Goal: Navigation & Orientation: Find specific page/section

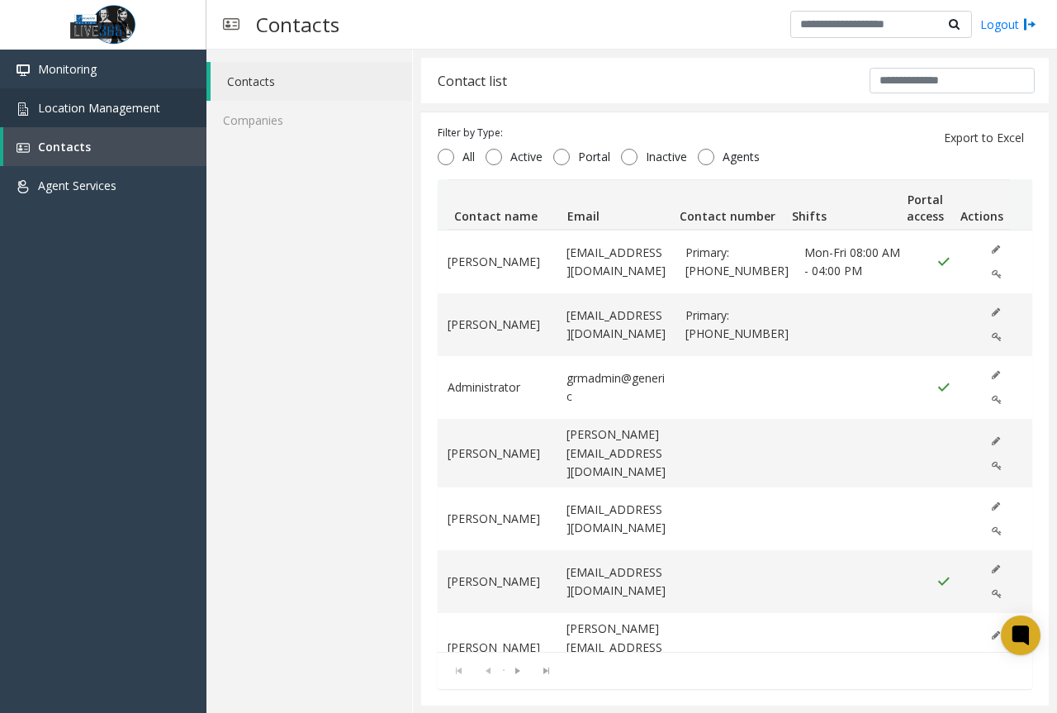
scroll to position [1, 0]
click at [93, 69] on span "Monitoring" at bounding box center [67, 69] width 59 height 16
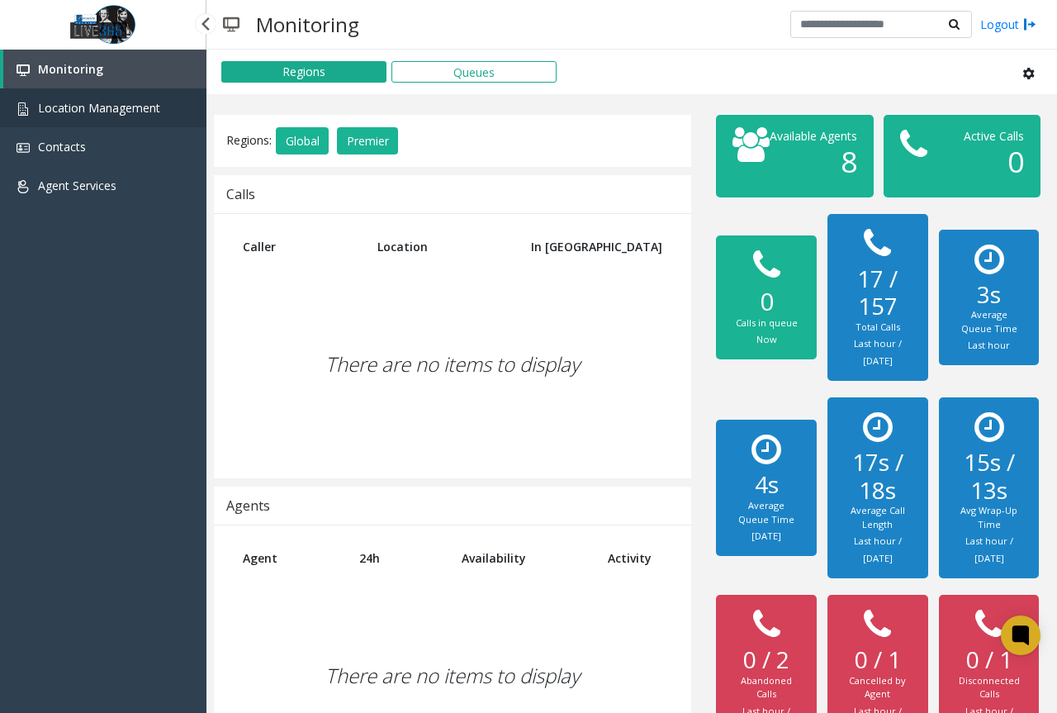
click at [95, 100] on span "Location Management" at bounding box center [99, 108] width 122 height 16
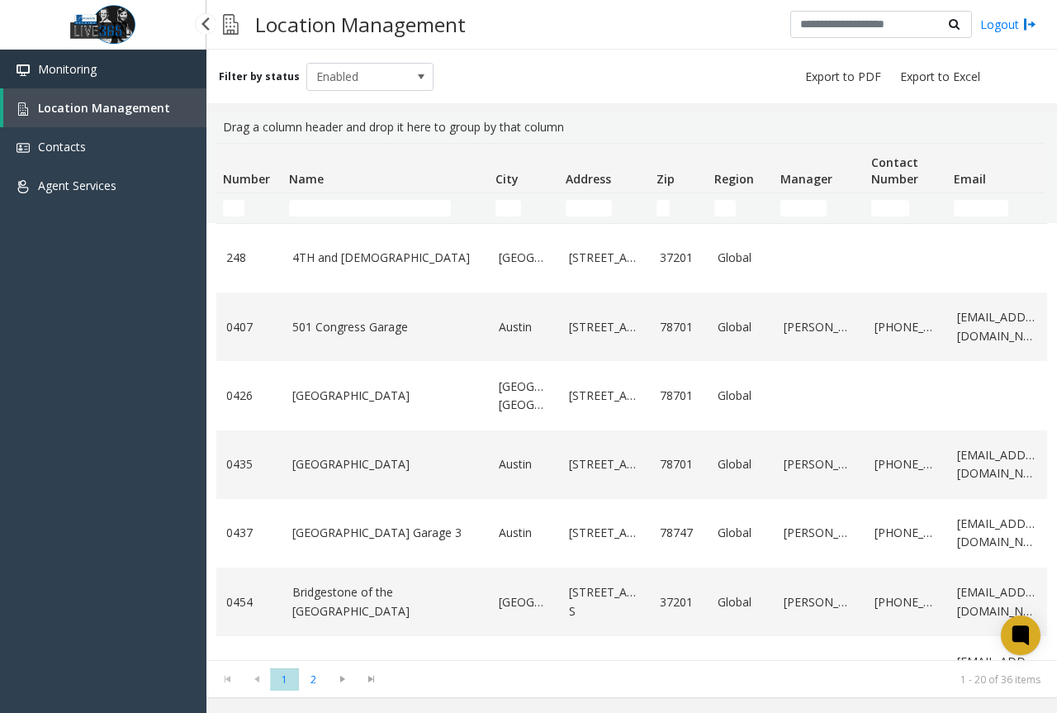
click at [119, 69] on link "Monitoring" at bounding box center [103, 69] width 207 height 39
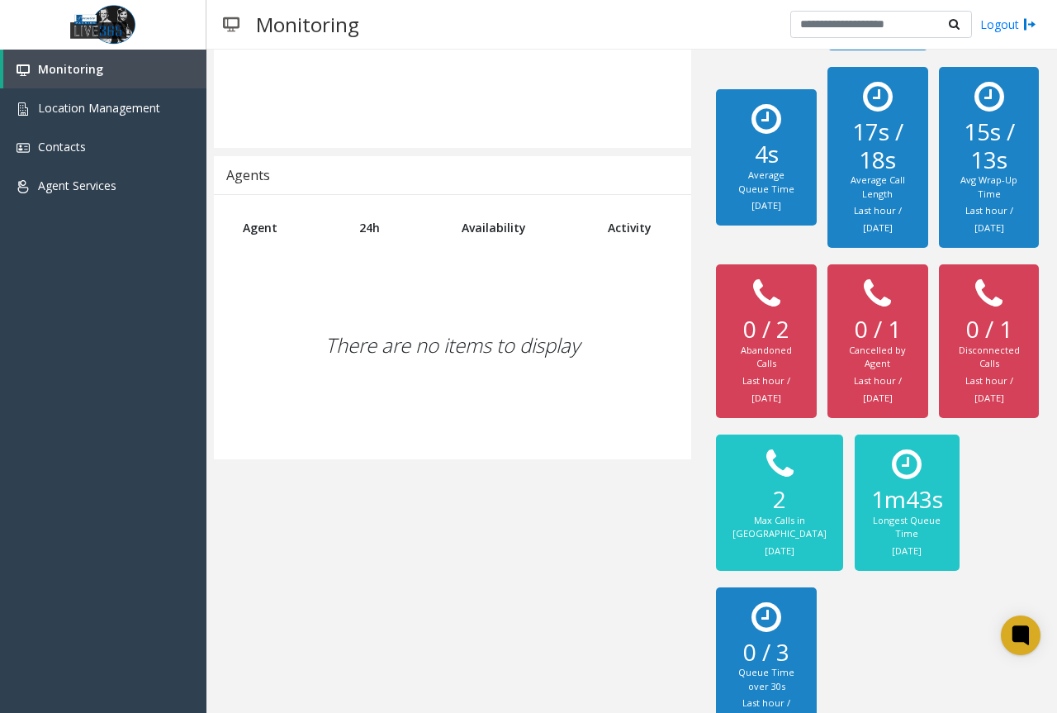
scroll to position [407, 0]
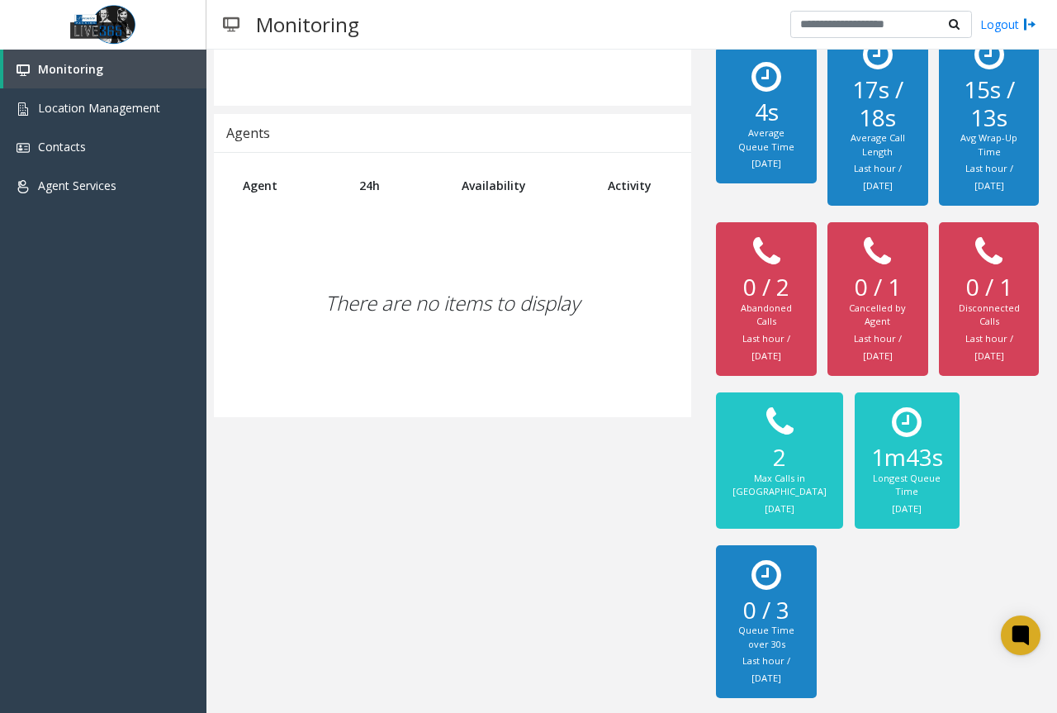
click at [340, 613] on div "Regions: Global Premier Calls Caller Location In [GEOGRAPHIC_DATA] There are no…" at bounding box center [453, 224] width 502 height 965
click at [70, 104] on span "Location Management" at bounding box center [99, 108] width 122 height 16
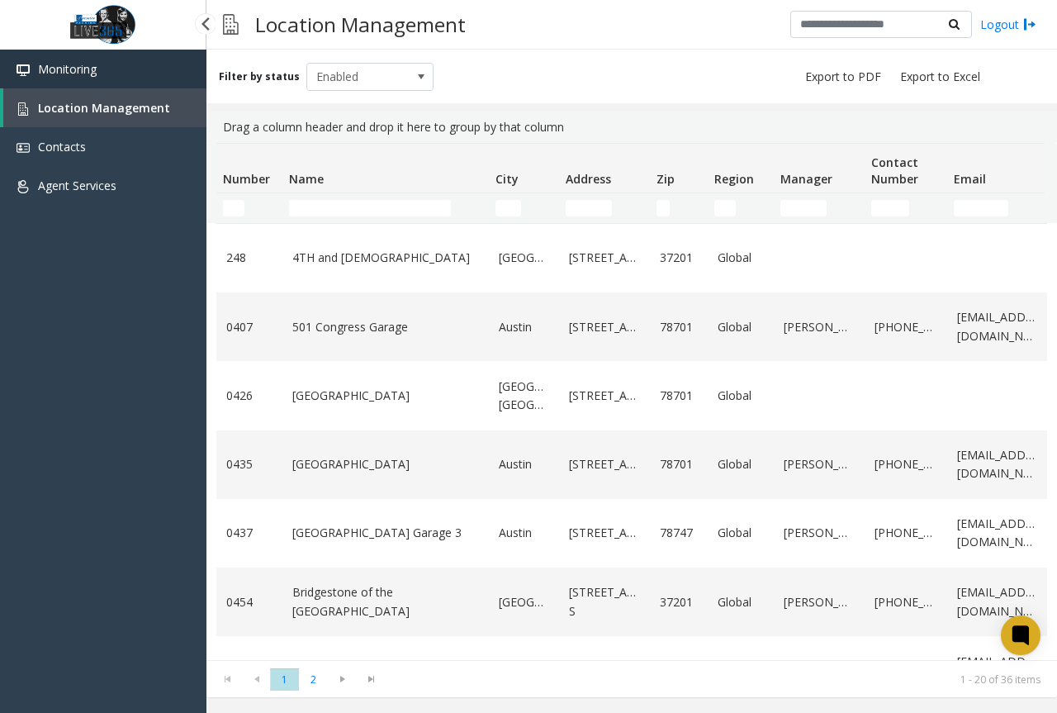
click at [75, 75] on span "Monitoring" at bounding box center [67, 69] width 59 height 16
